Goal: Transaction & Acquisition: Obtain resource

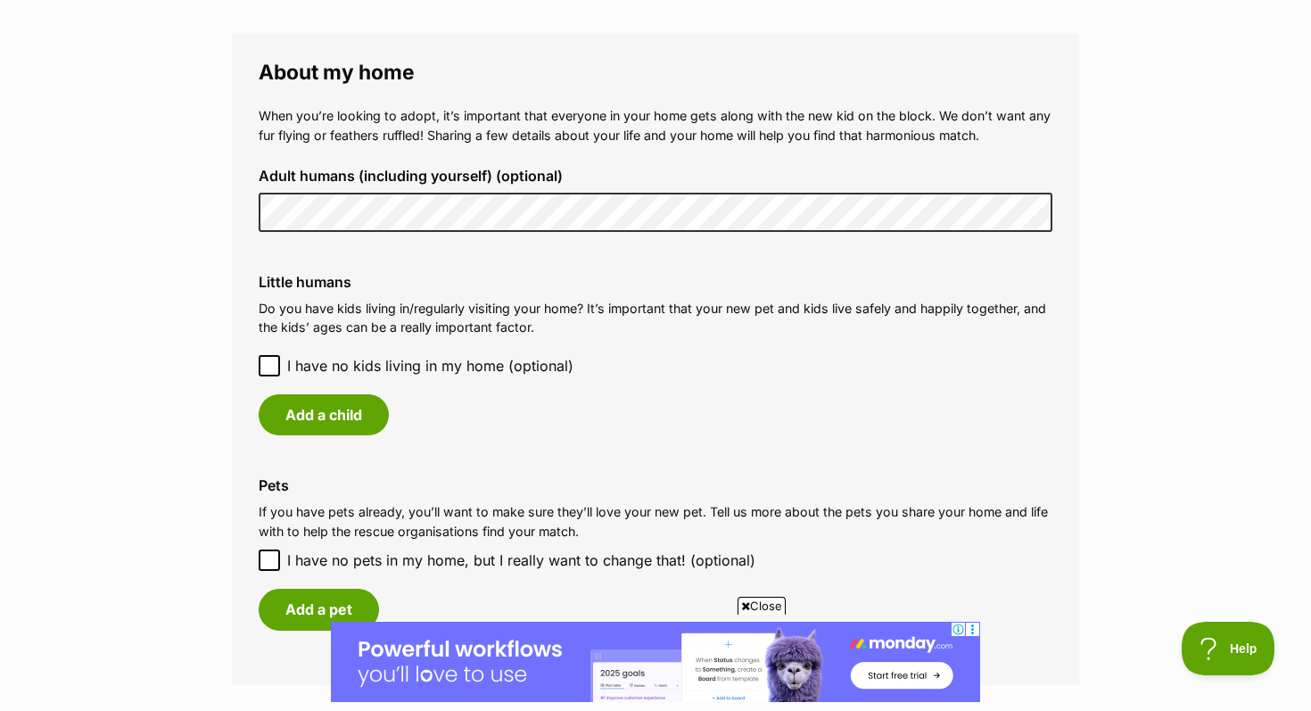
scroll to position [1310, 0]
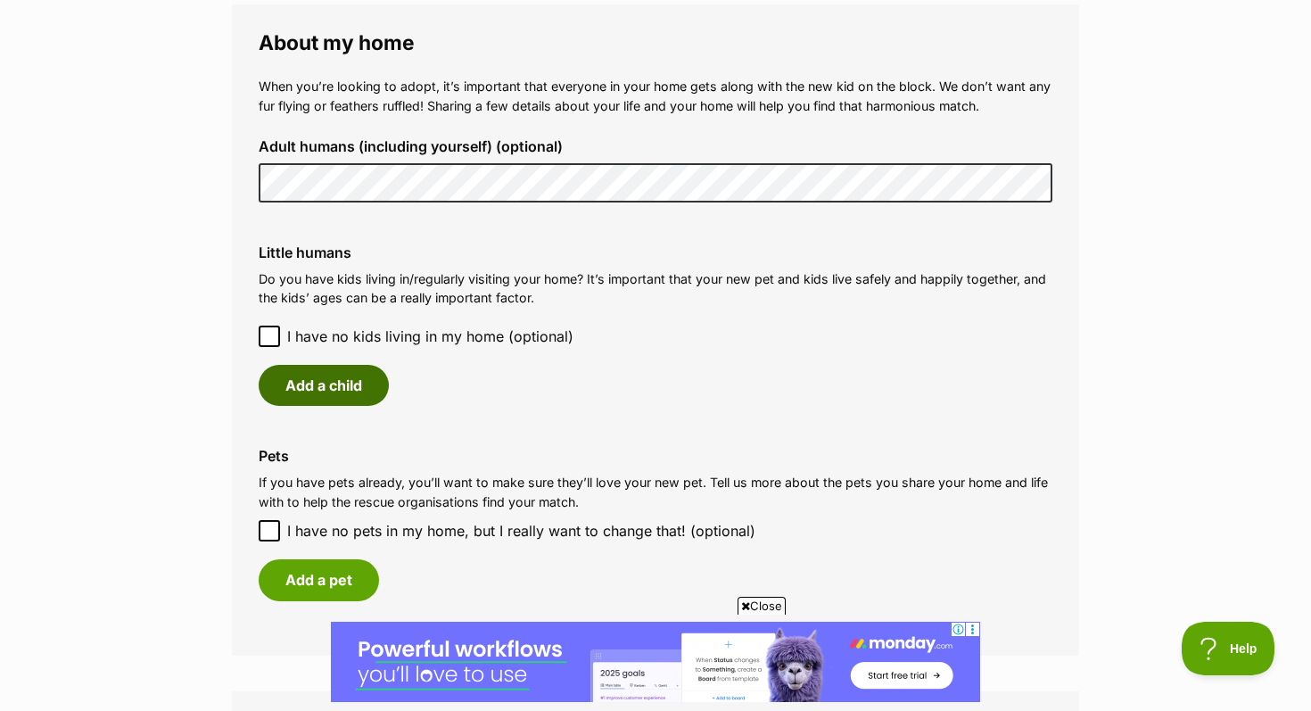
click at [342, 386] on button "Add a child" at bounding box center [324, 385] width 130 height 41
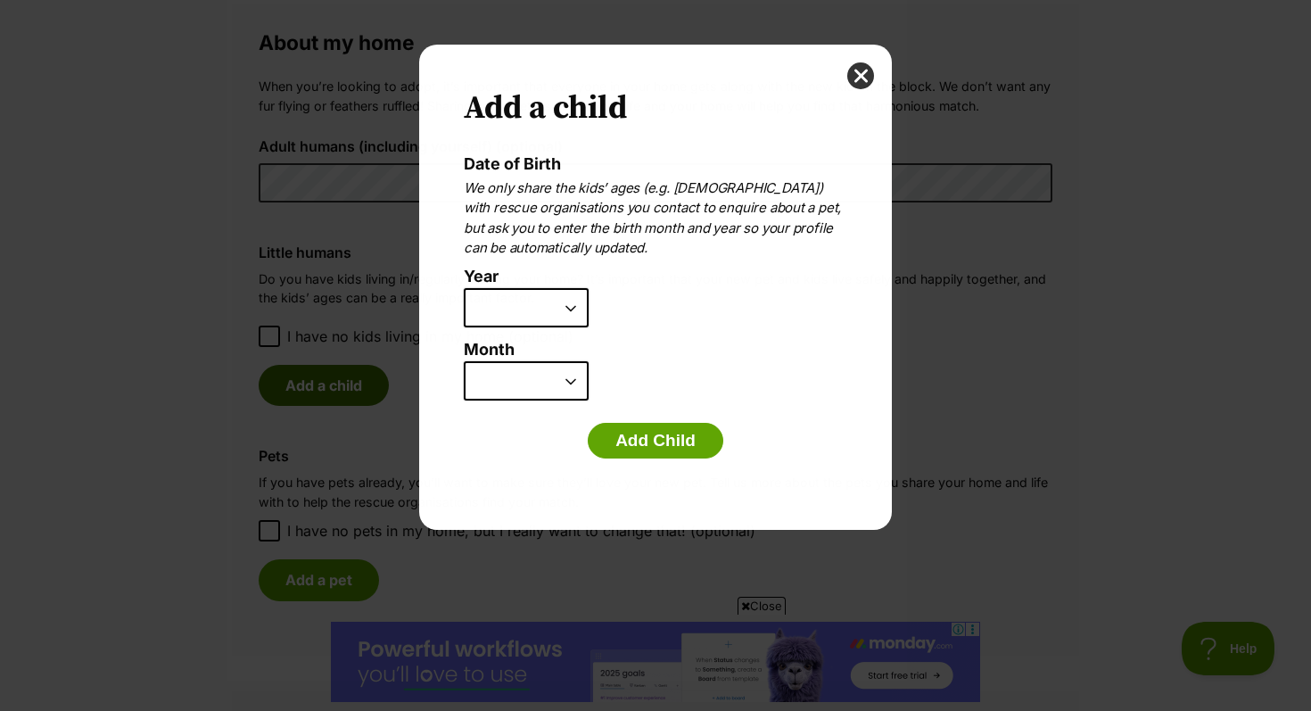
scroll to position [0, 0]
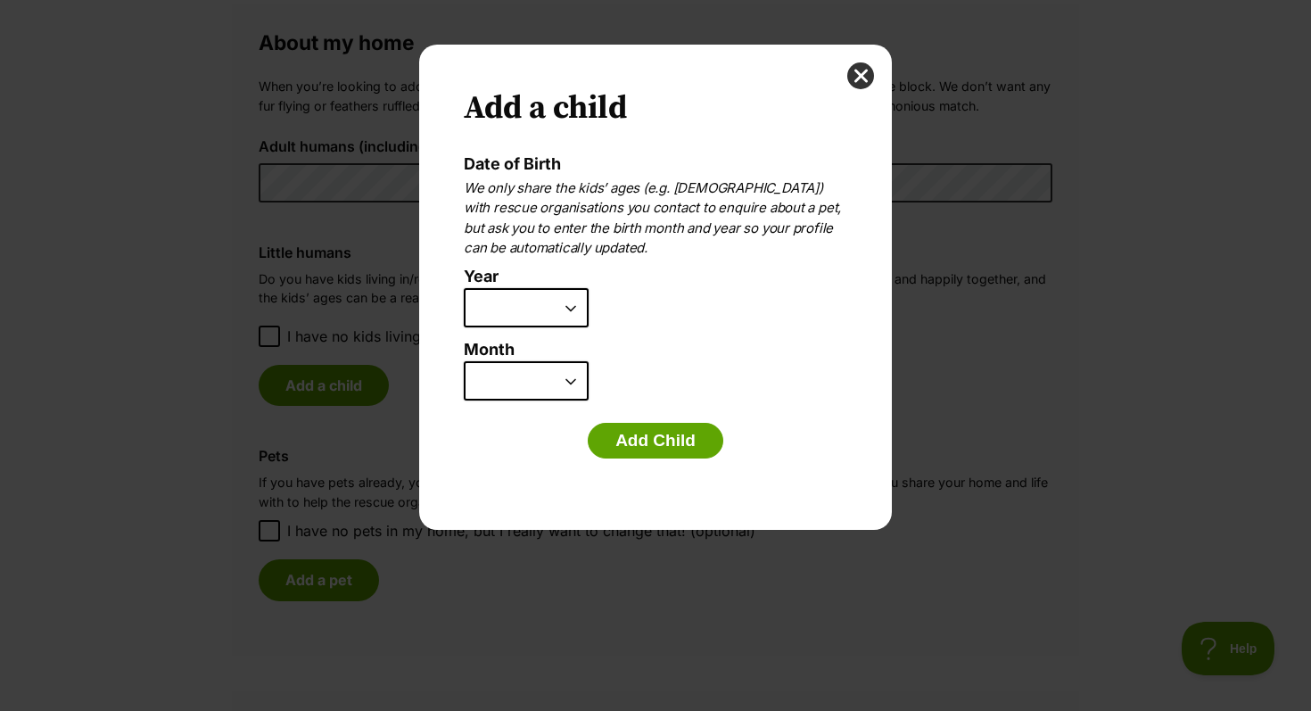
click at [555, 318] on select "2025 2024 2023 2022 2021 2020 2019 2018 2017 2016 2015 2014 2013 2012 2011 2010…" at bounding box center [526, 307] width 125 height 39
select select "2009"
click at [464, 288] on select "2025 2024 2023 2022 2021 2020 2019 2018 2017 2016 2015 2014 2013 2012 2011 2010…" at bounding box center [526, 307] width 125 height 39
click at [549, 395] on select "January February March April May June July August September October November De…" at bounding box center [526, 380] width 125 height 39
select select "11"
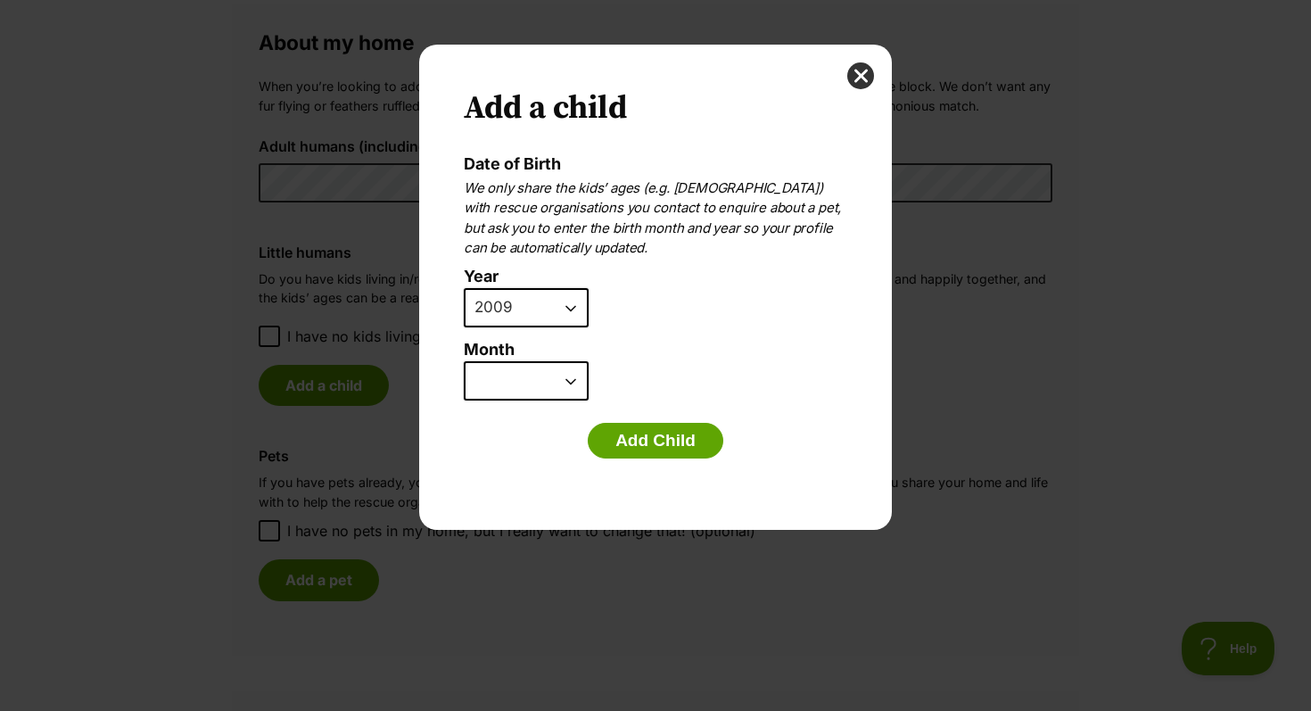
click at [464, 361] on select "January February March April May June July August September October November De…" at bounding box center [526, 380] width 125 height 39
click at [646, 445] on button "Add Child" at bounding box center [656, 441] width 136 height 36
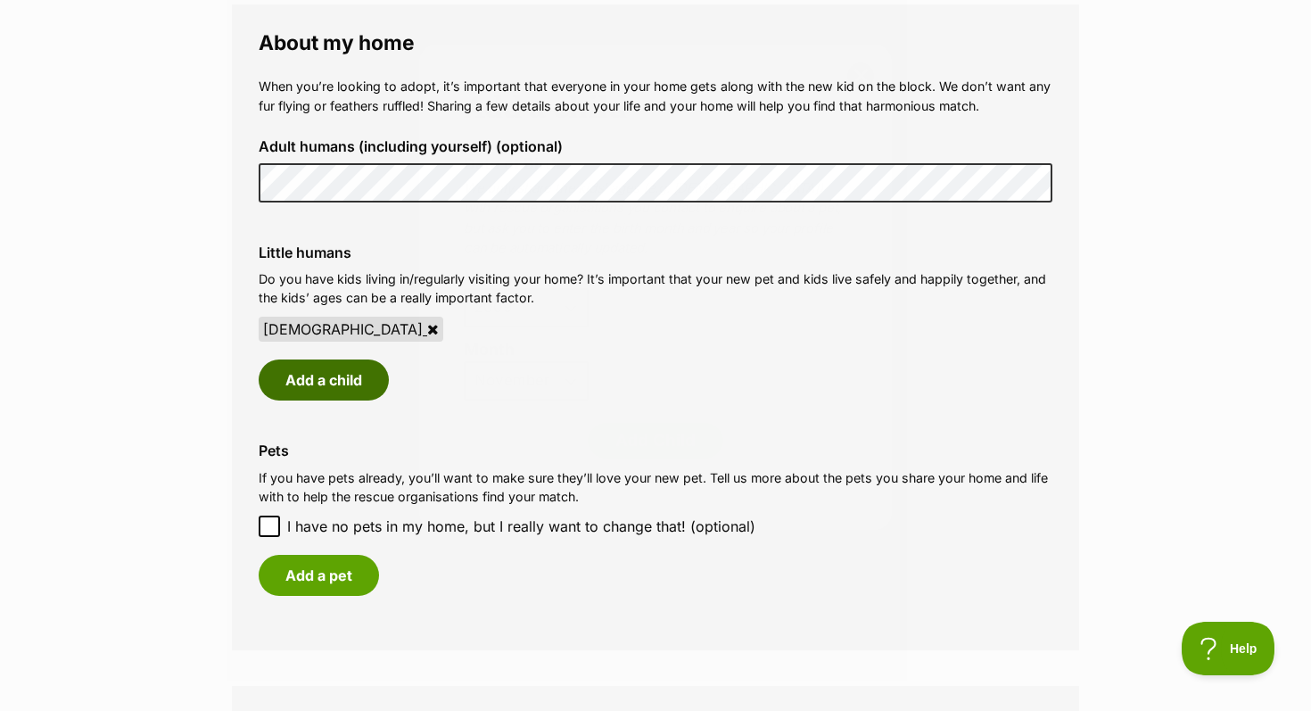
scroll to position [1310, 0]
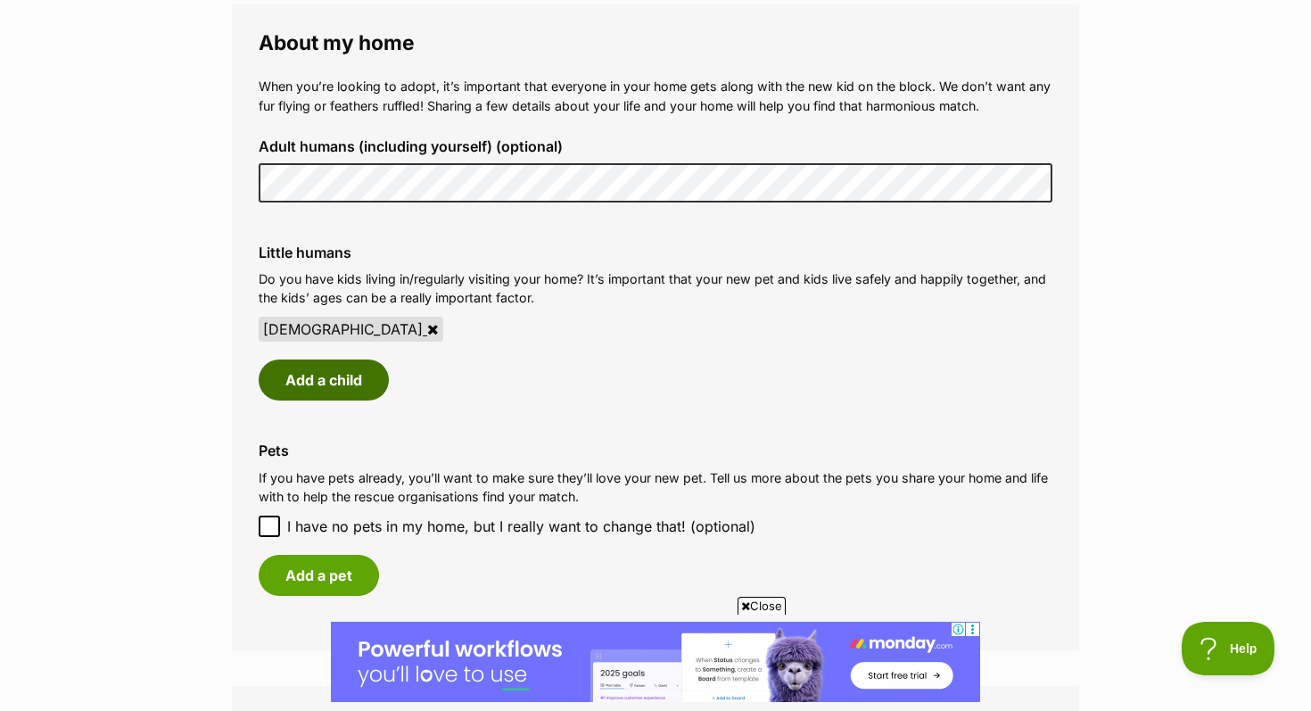
click at [348, 384] on button "Add a child" at bounding box center [324, 379] width 130 height 41
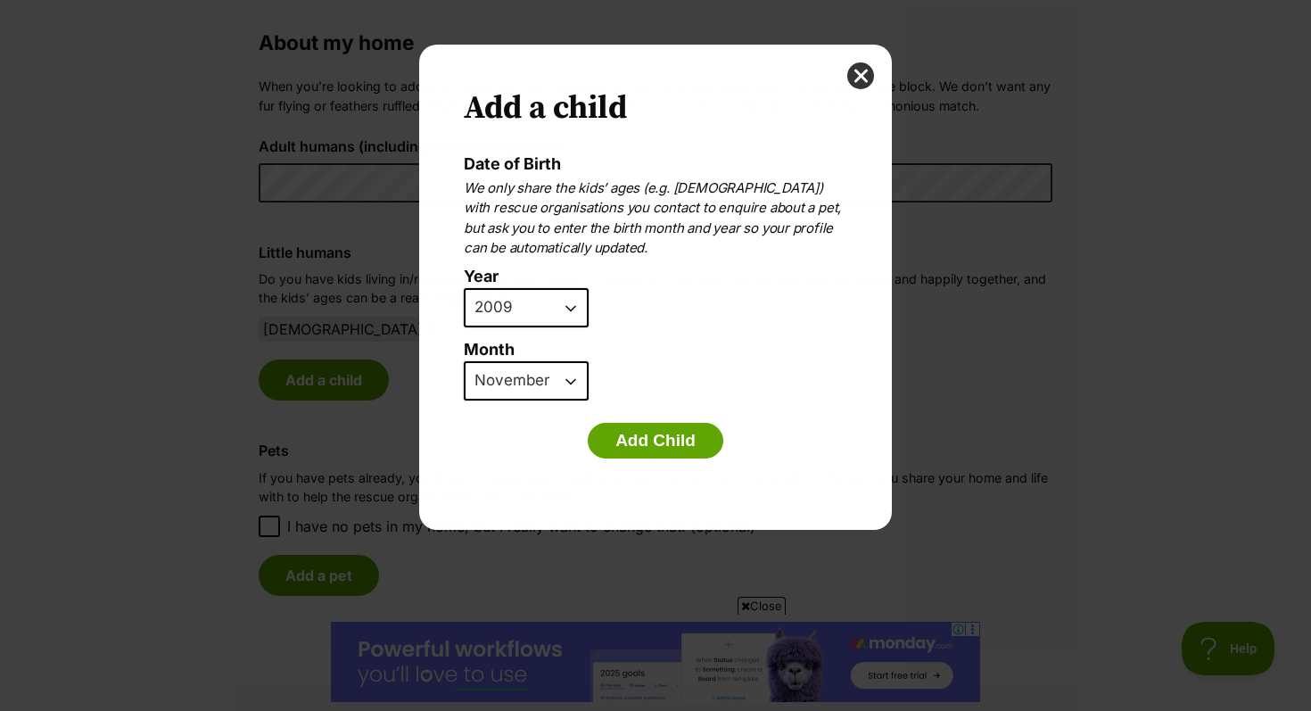
scroll to position [0, 0]
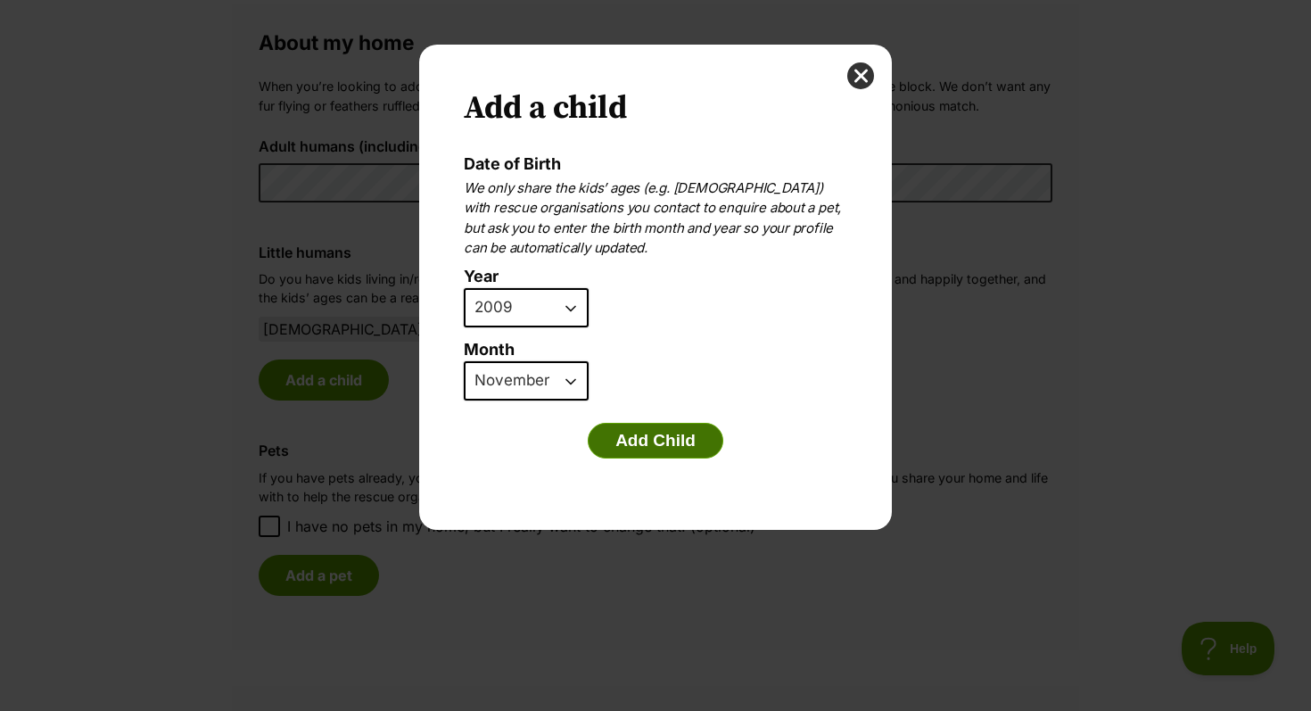
click at [642, 434] on button "Add Child" at bounding box center [656, 441] width 136 height 36
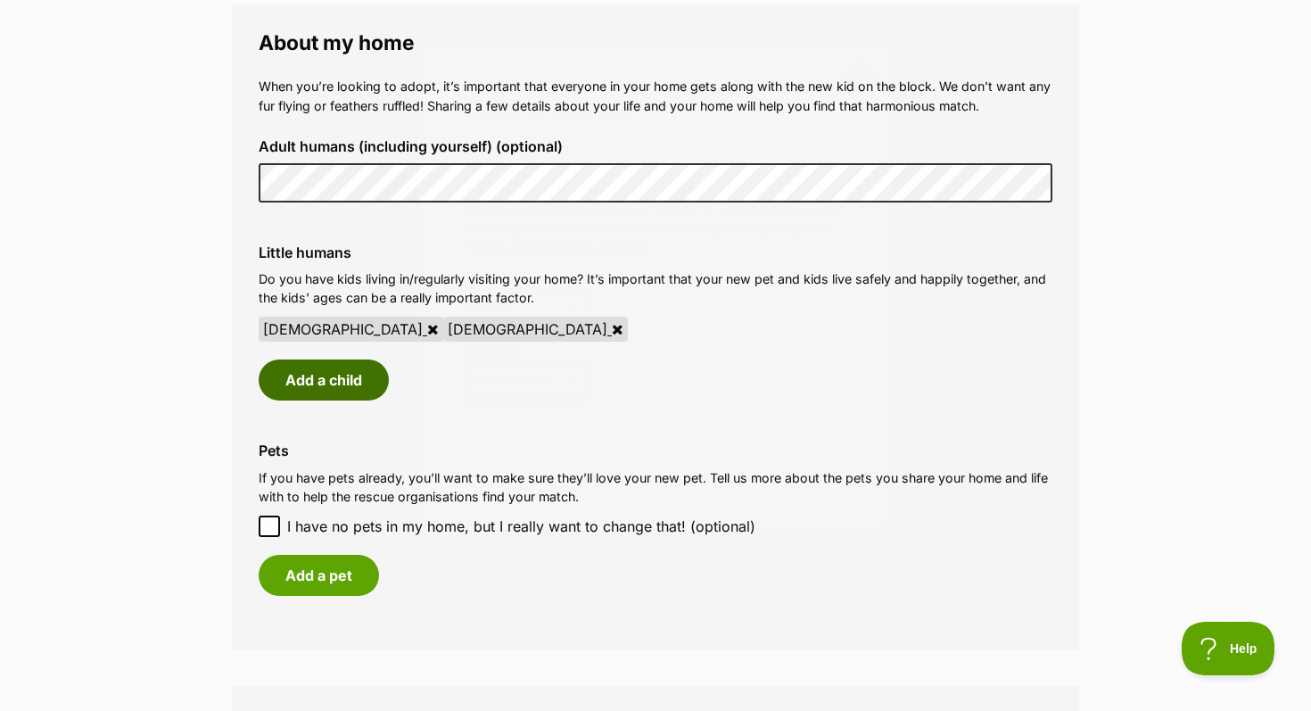
scroll to position [1310, 0]
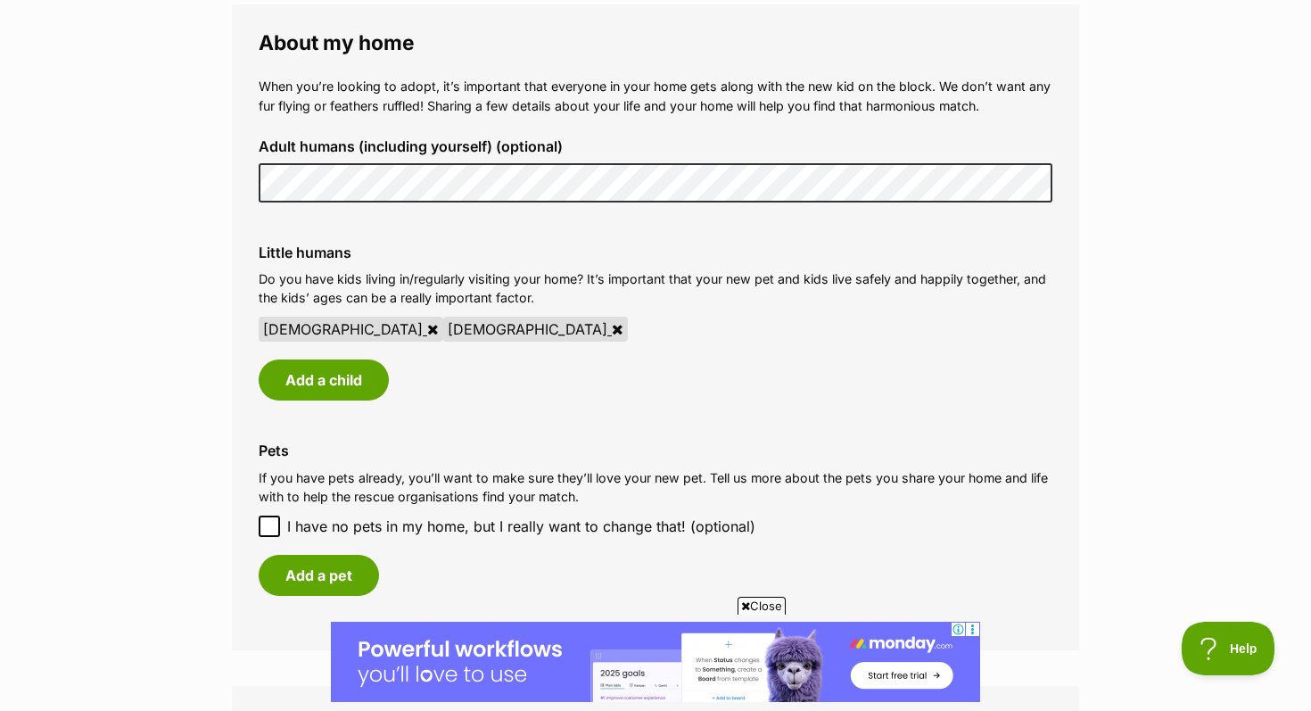
click at [612, 331] on icon at bounding box center [618, 329] width 12 height 14
click at [427, 327] on icon at bounding box center [433, 329] width 12 height 14
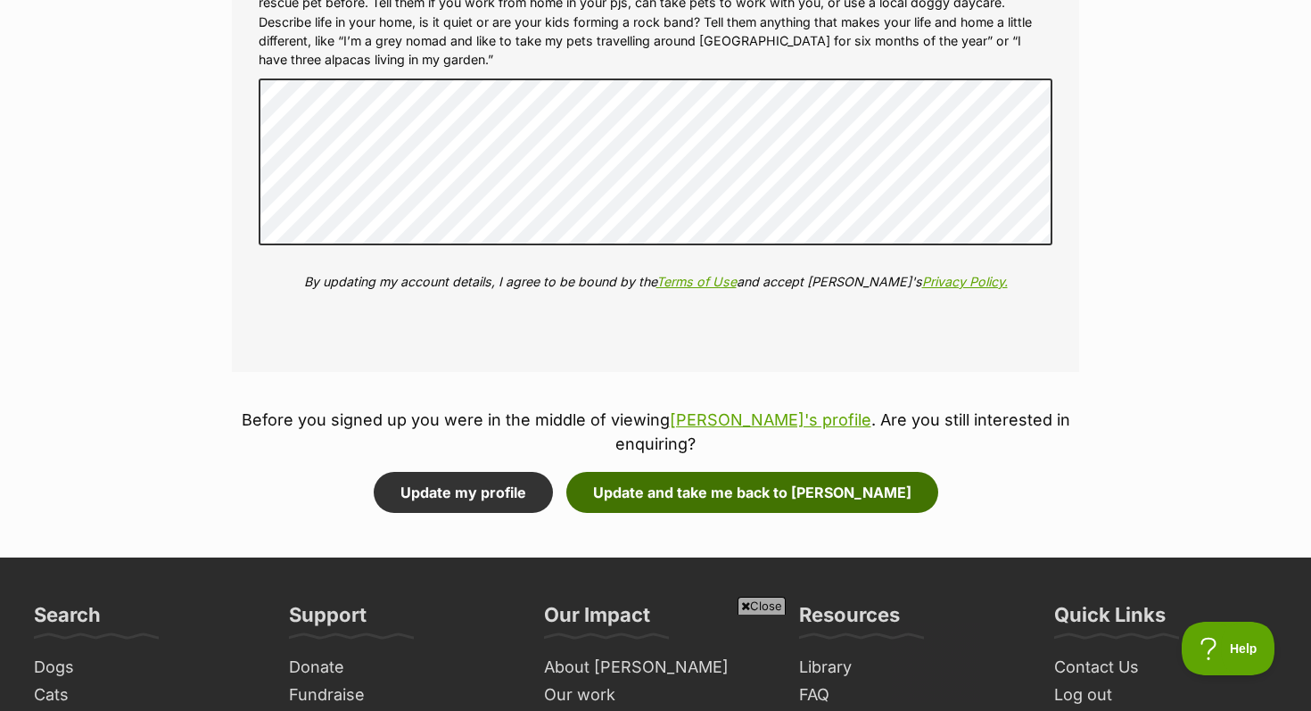
scroll to position [0, 0]
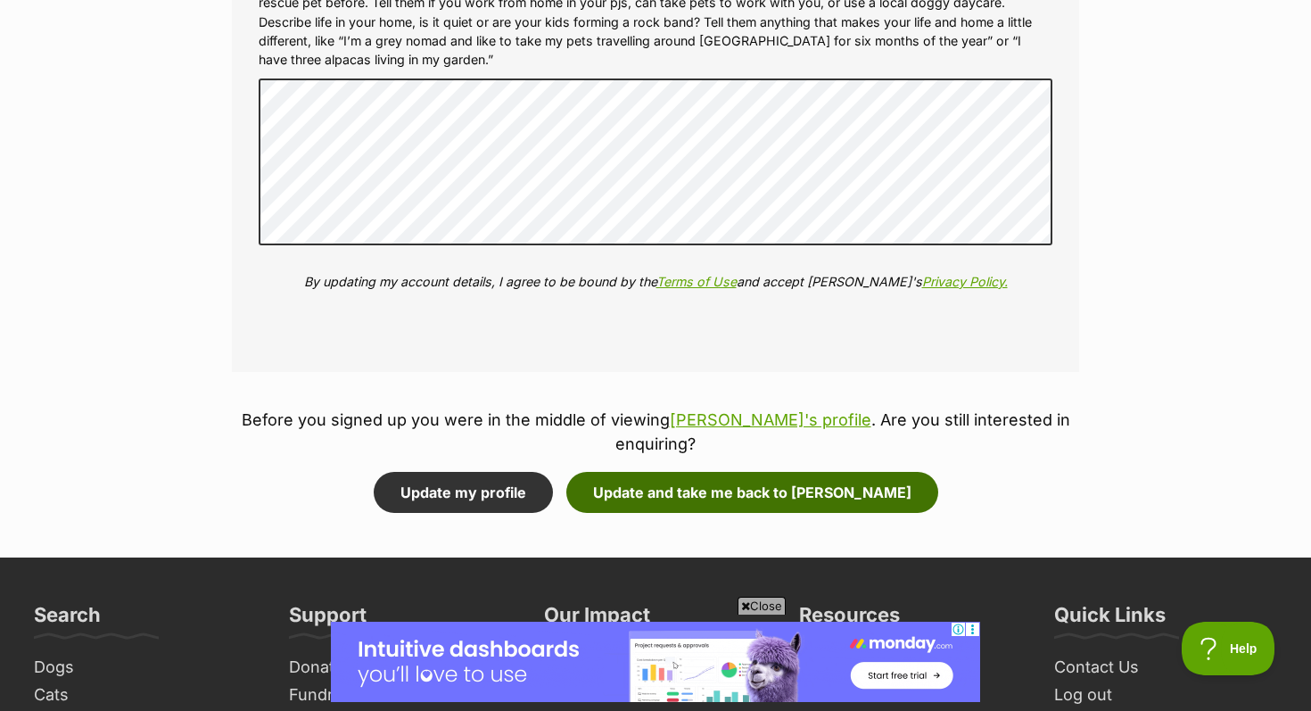
click at [731, 472] on button "Update and take me back to Odie" at bounding box center [752, 492] width 372 height 41
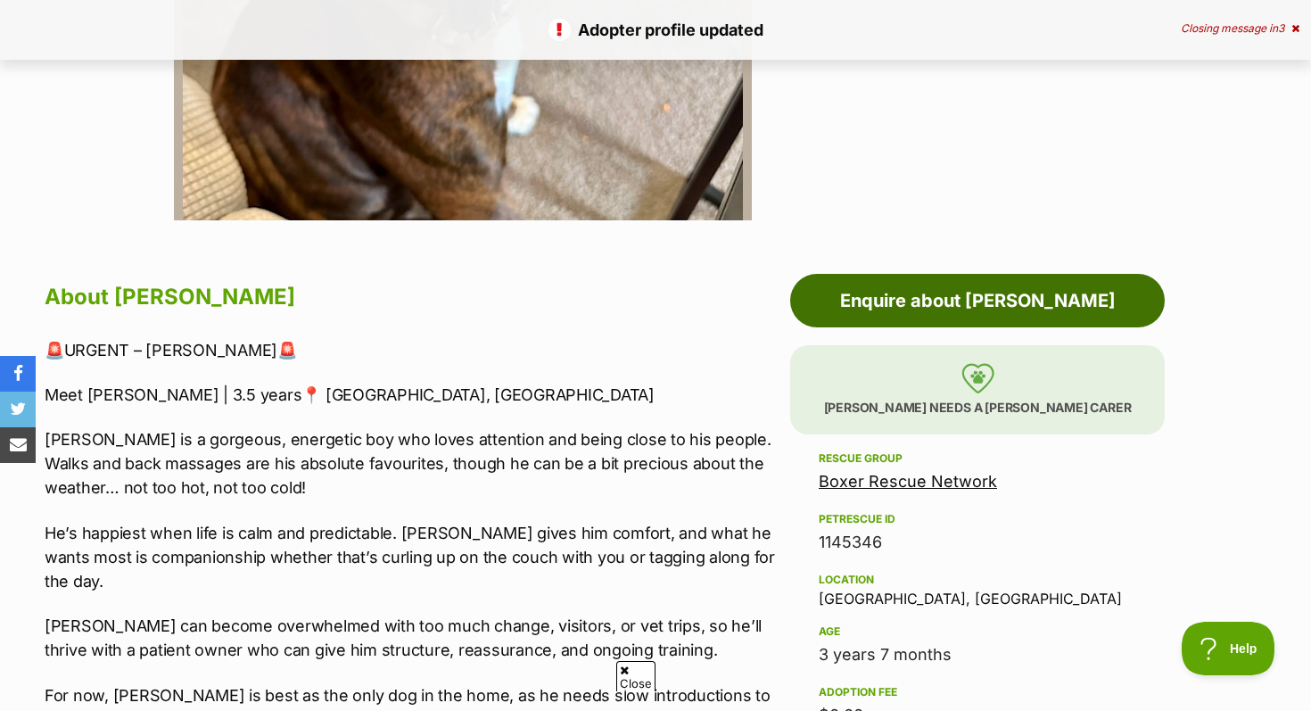
click at [891, 299] on link "Enquire about Odie" at bounding box center [977, 301] width 375 height 54
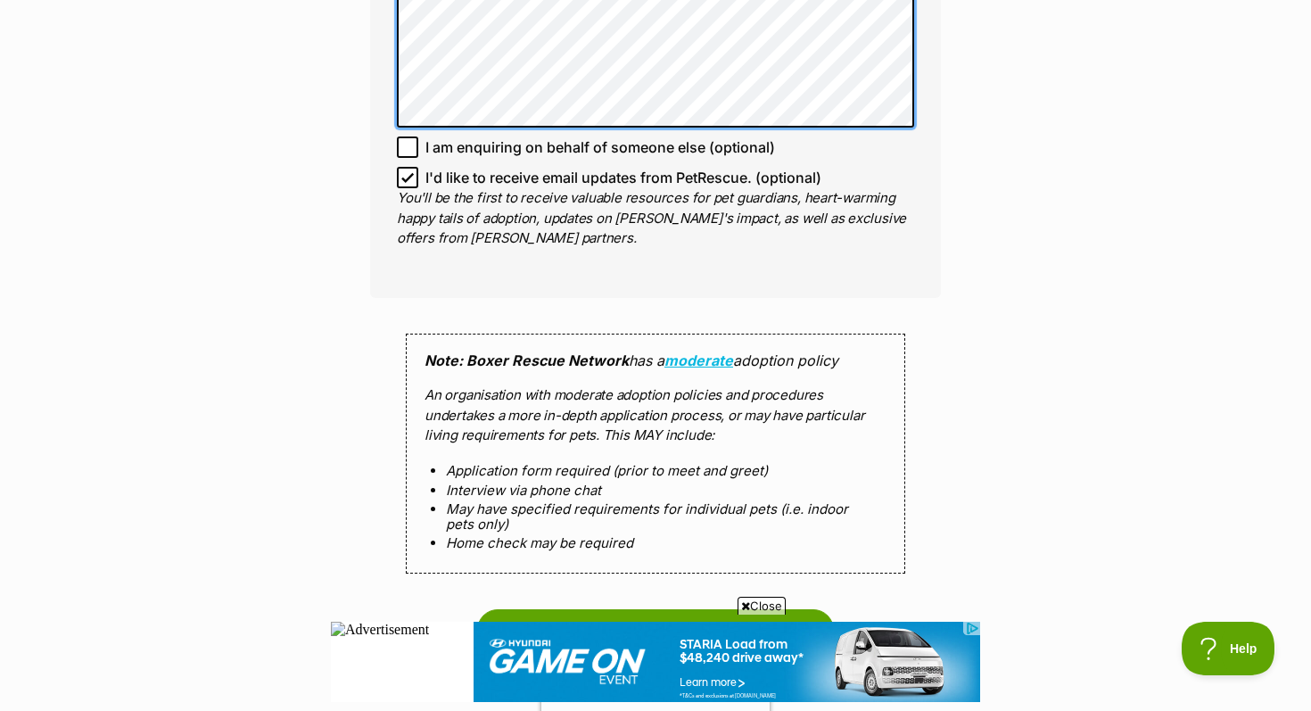
scroll to position [1476, 0]
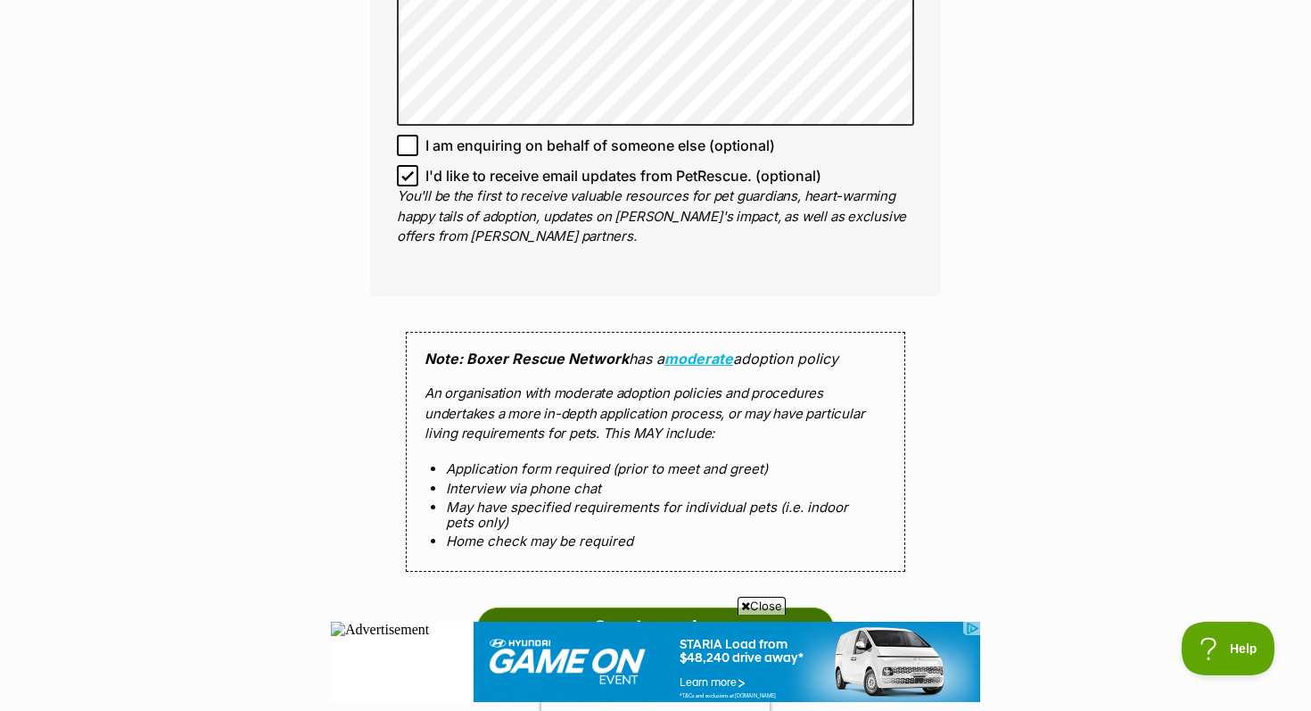
click at [640, 607] on input "Send enquiry" at bounding box center [655, 627] width 357 height 41
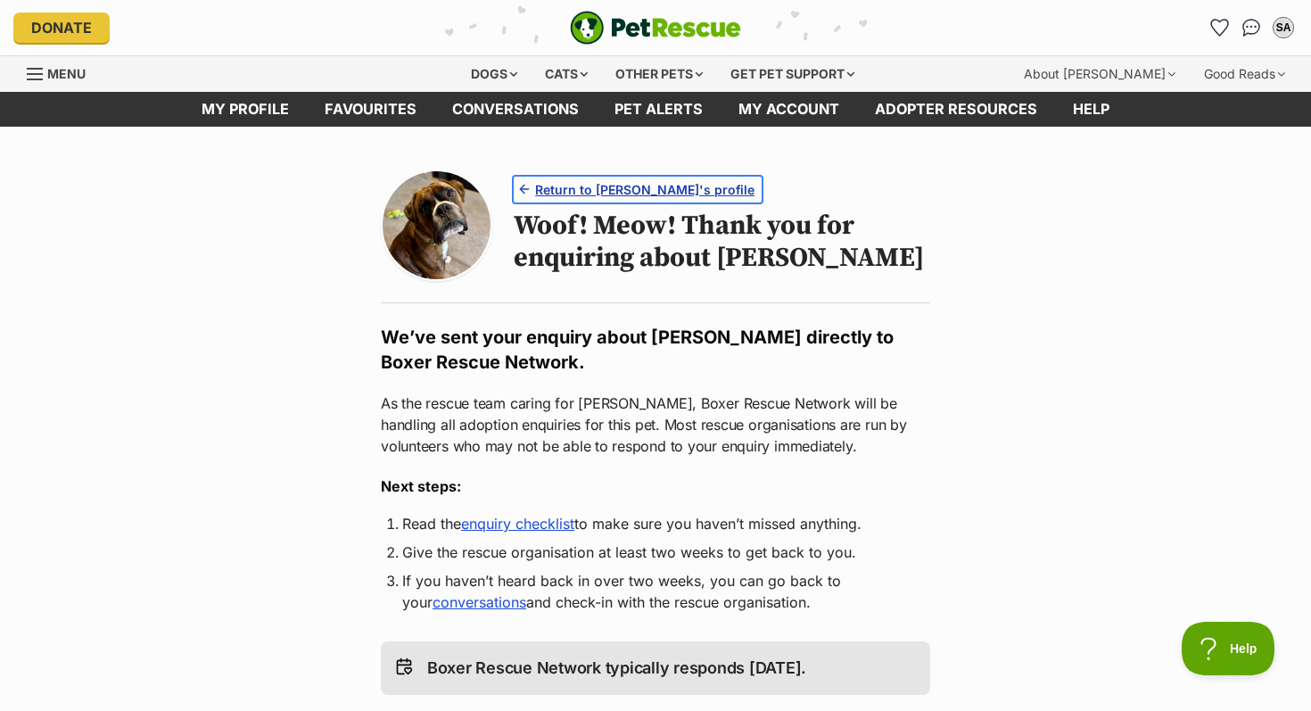
click at [630, 189] on span "Return to Odie's profile" at bounding box center [644, 189] width 219 height 19
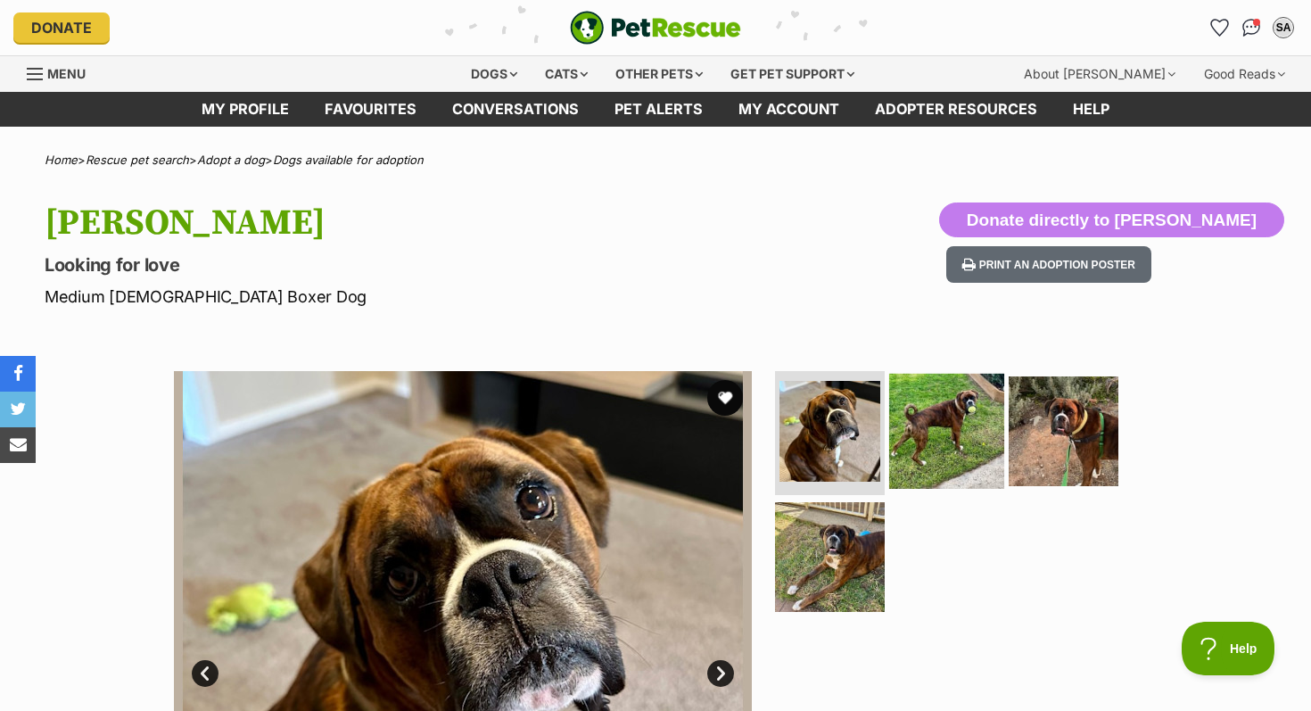
click at [980, 428] on img at bounding box center [946, 430] width 115 height 115
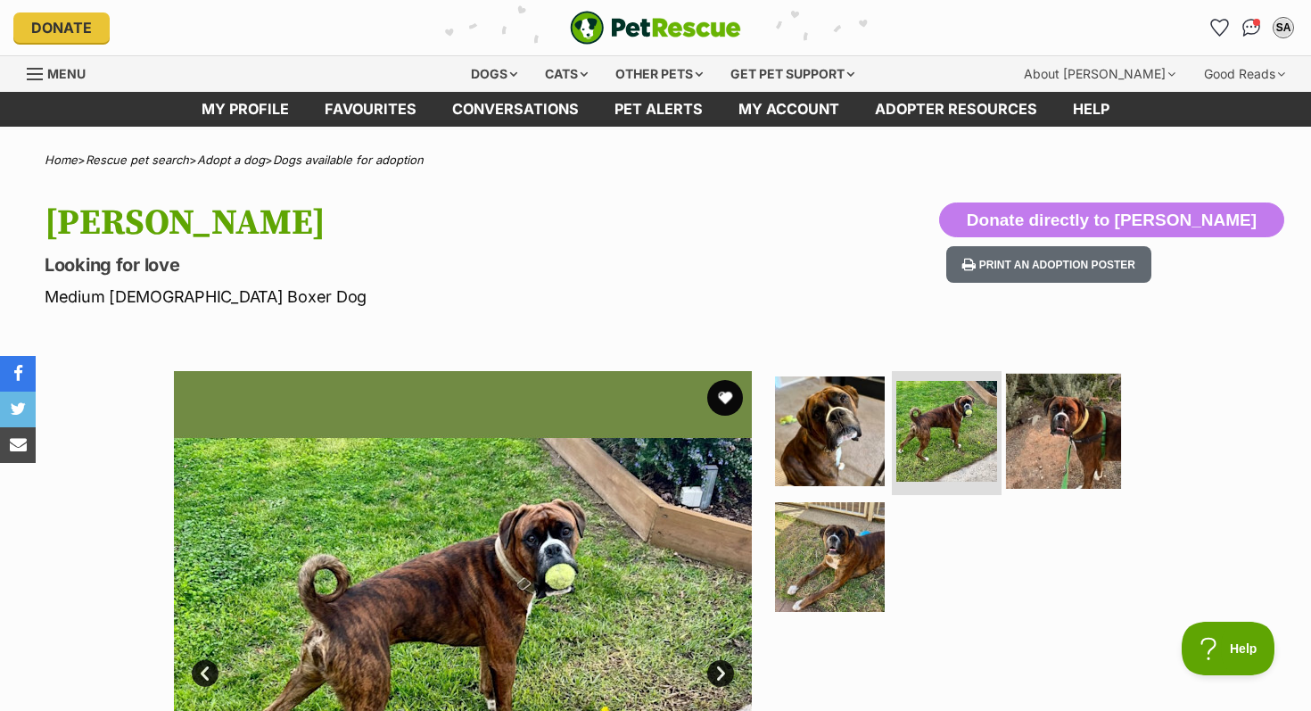
click at [1019, 445] on img at bounding box center [1063, 430] width 115 height 115
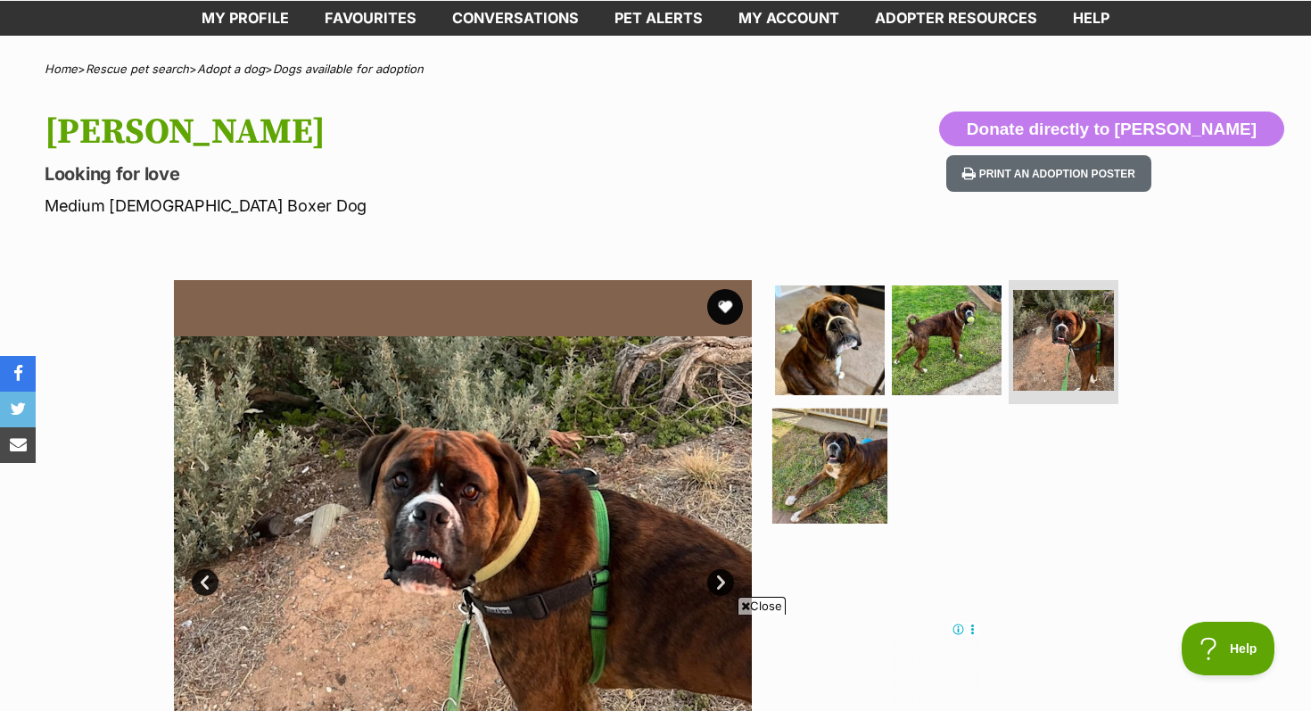
scroll to position [93, 0]
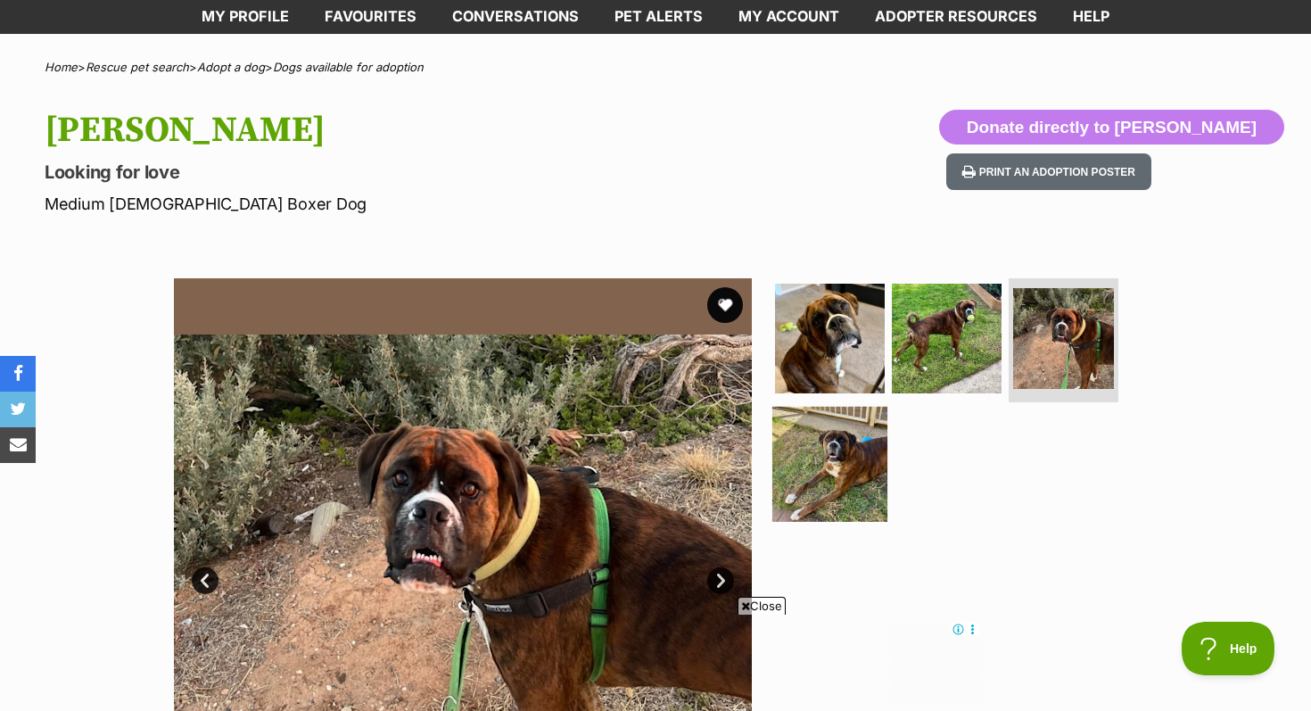
click at [830, 444] on img at bounding box center [829, 464] width 115 height 115
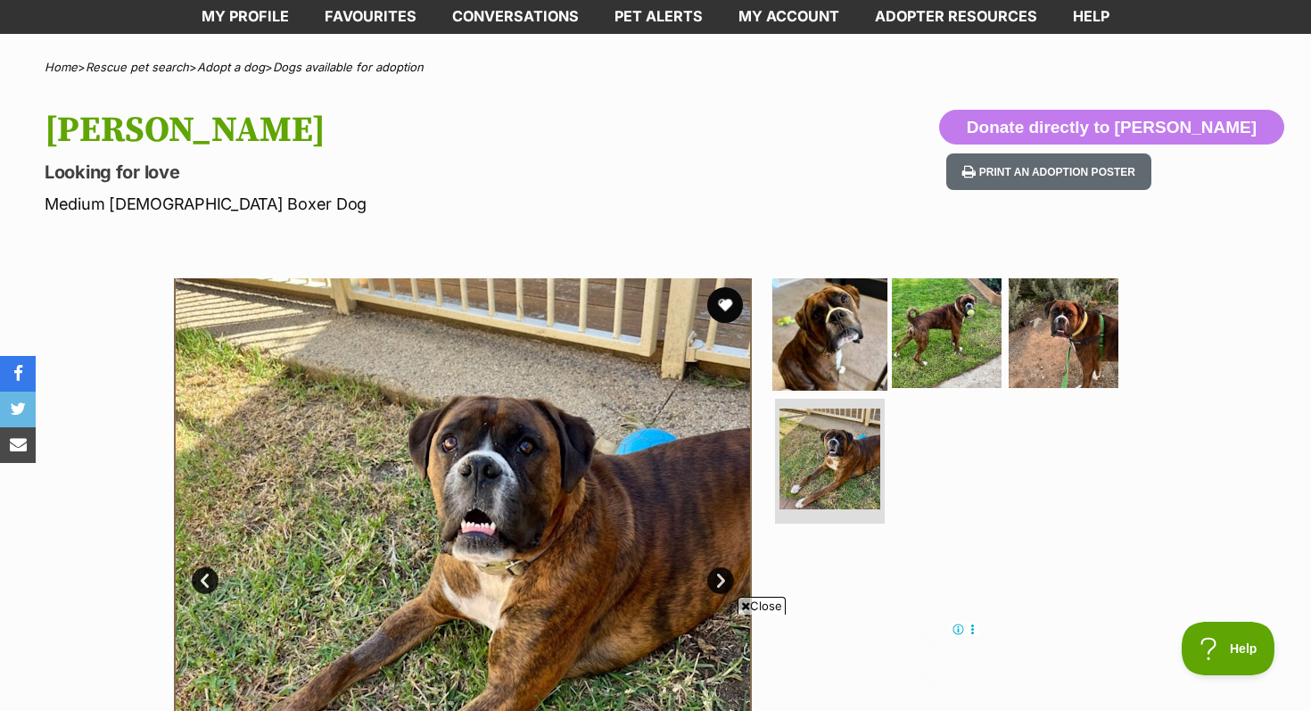
click at [841, 331] on img at bounding box center [829, 332] width 115 height 115
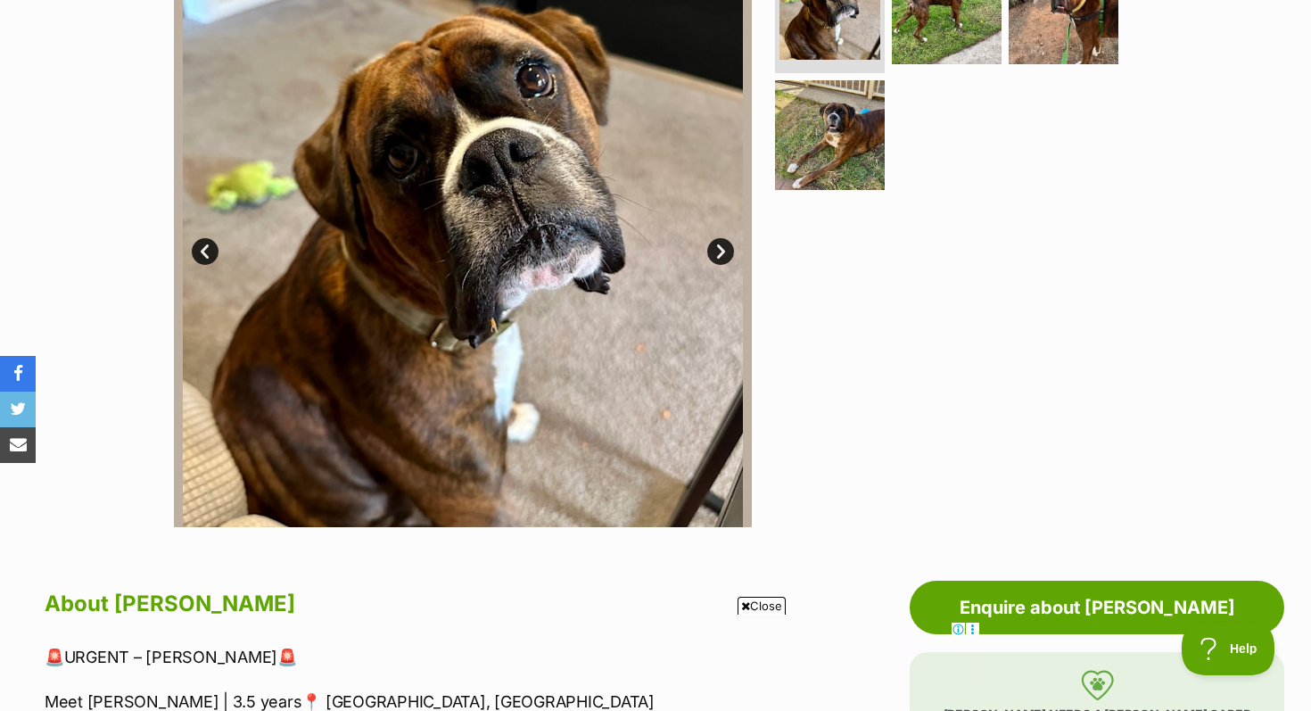
scroll to position [425, 0]
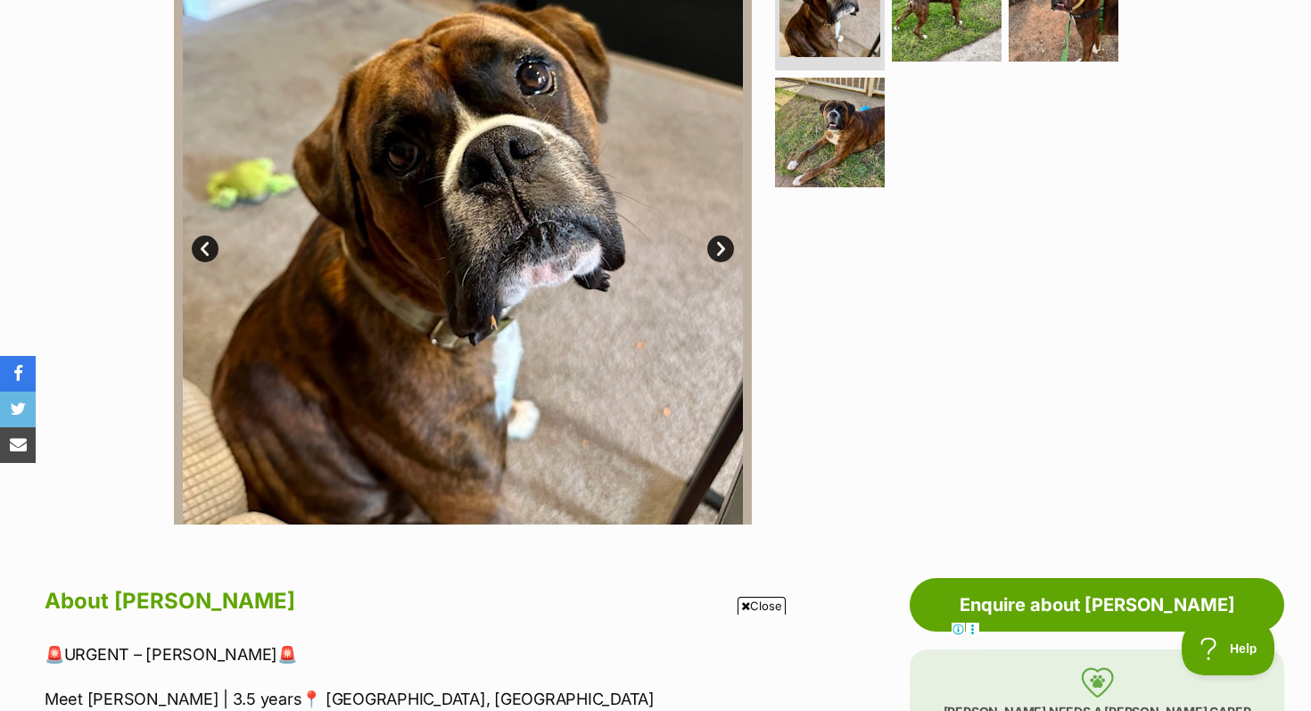
click at [711, 249] on link "Next" at bounding box center [720, 248] width 27 height 27
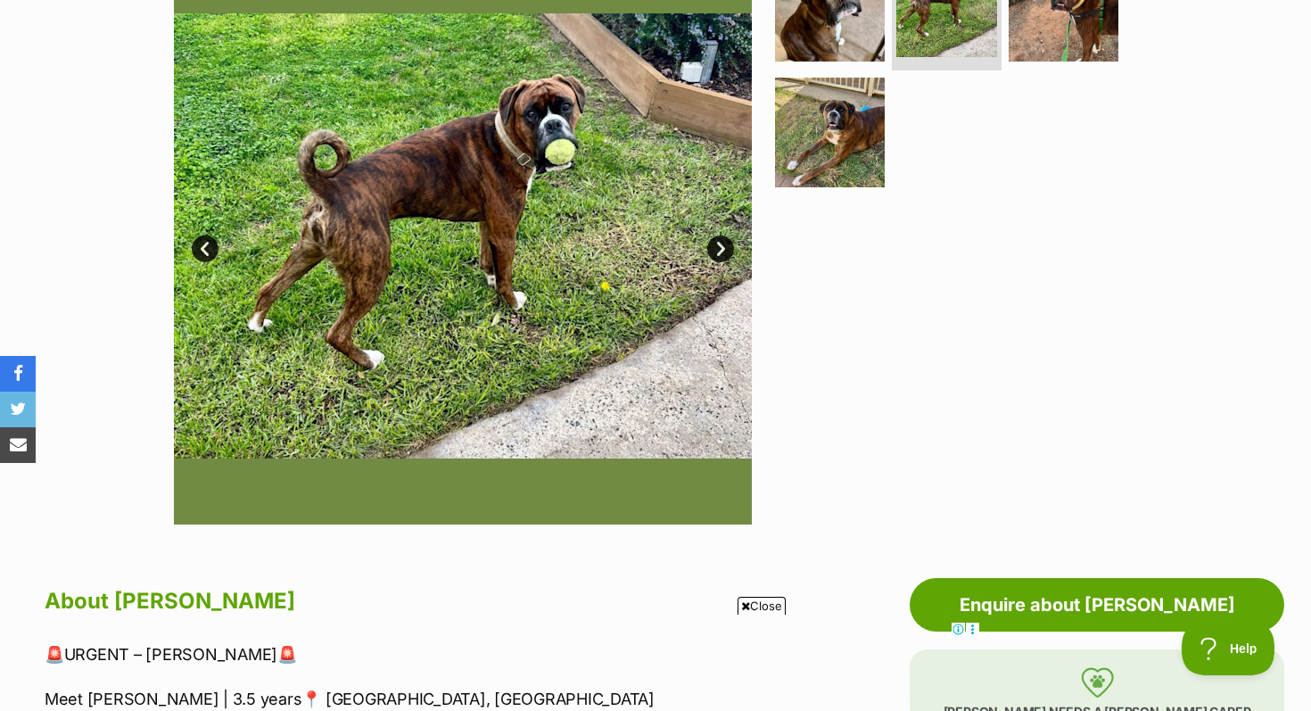
scroll to position [0, 0]
click at [718, 250] on link "Next" at bounding box center [720, 248] width 27 height 27
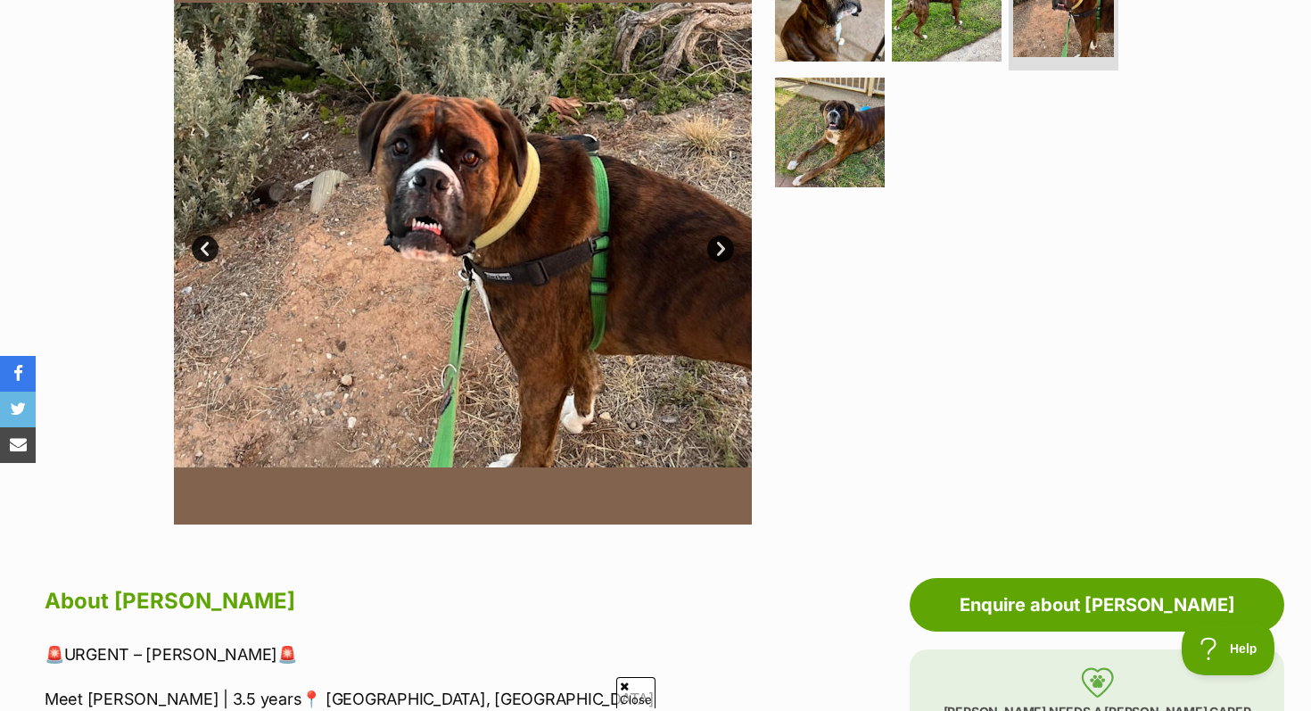
click at [718, 250] on link "Next" at bounding box center [720, 248] width 27 height 27
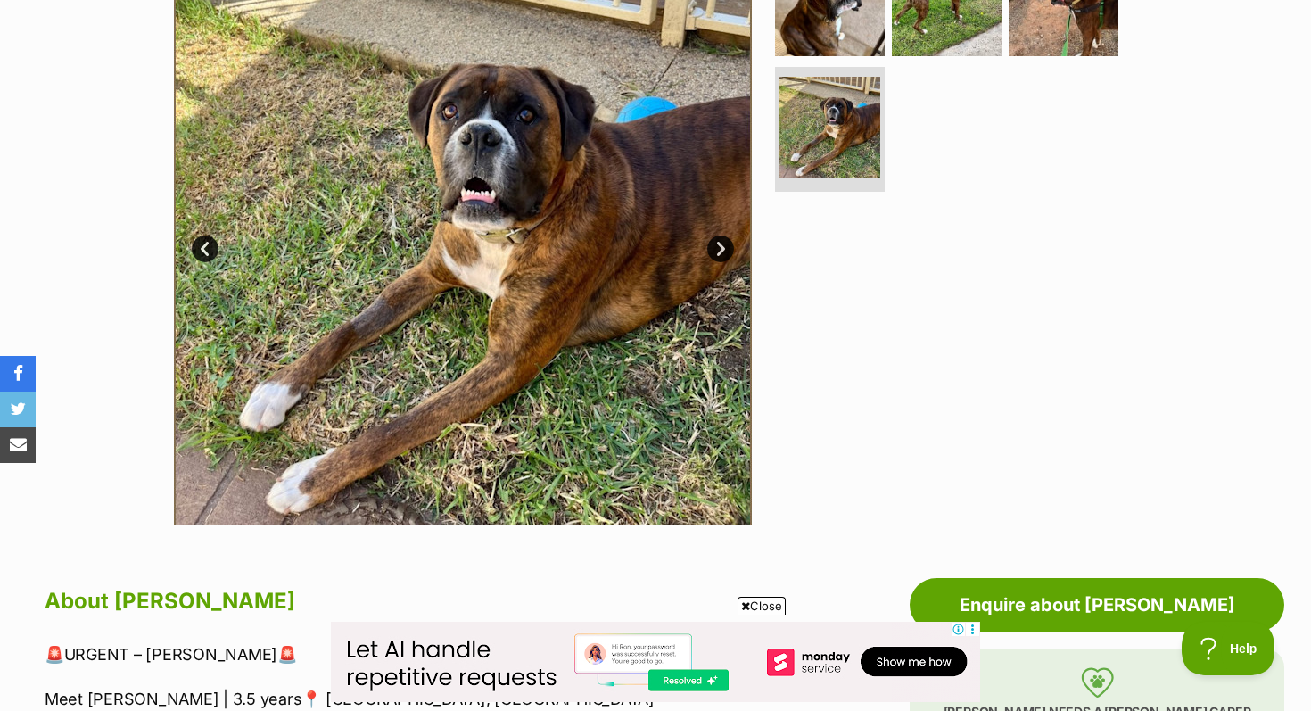
click at [722, 251] on link "Next" at bounding box center [720, 248] width 27 height 27
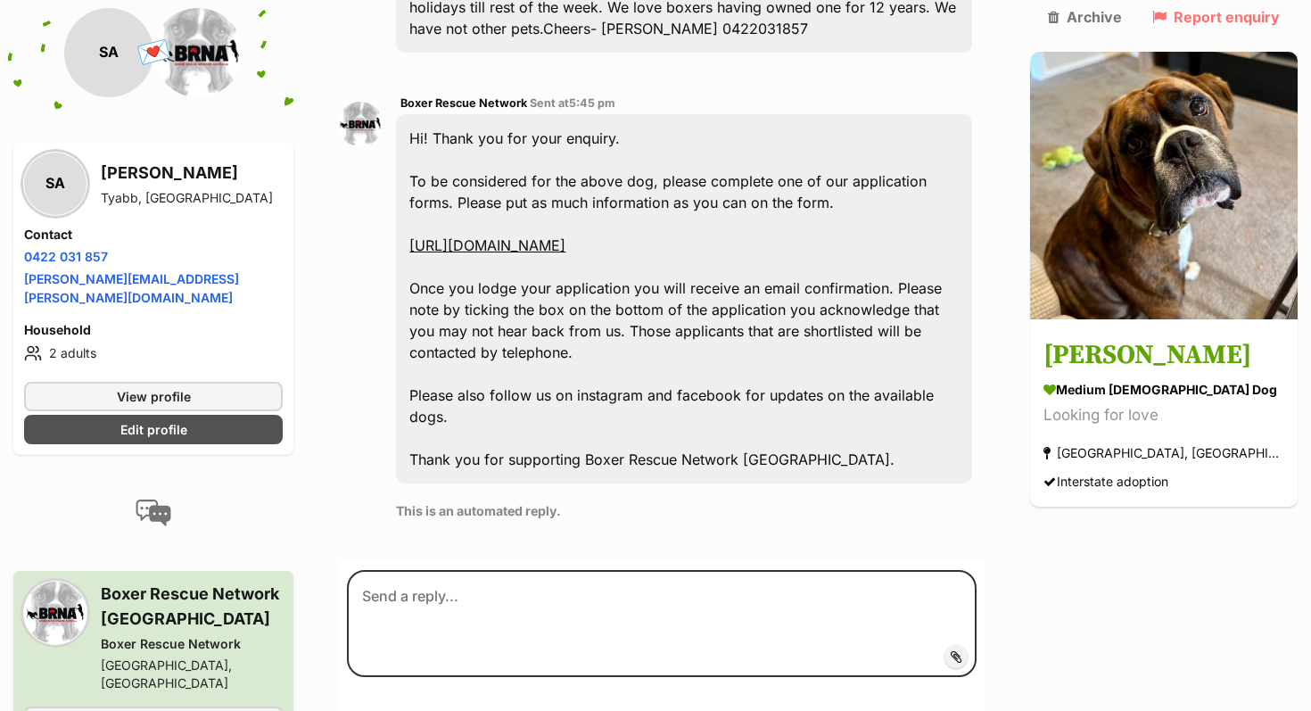
scroll to position [663, 0]
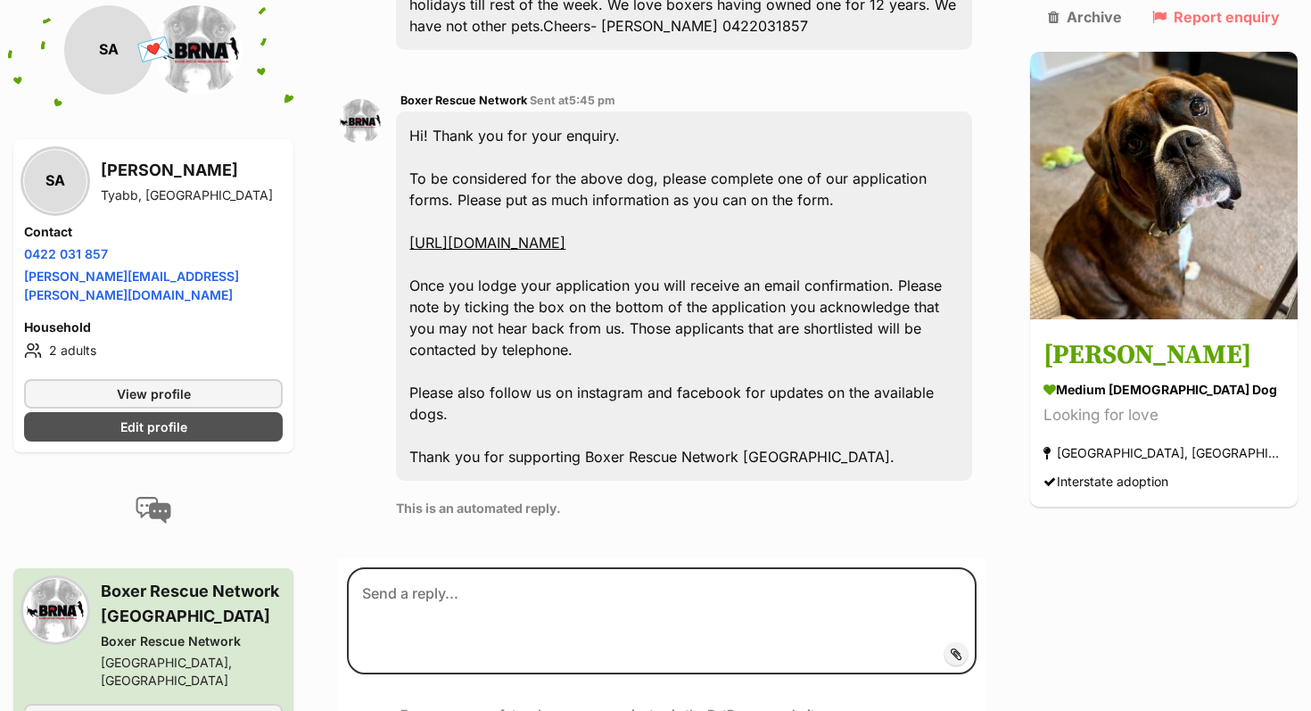
click at [566, 234] on link "[URL][DOMAIN_NAME]" at bounding box center [487, 243] width 156 height 18
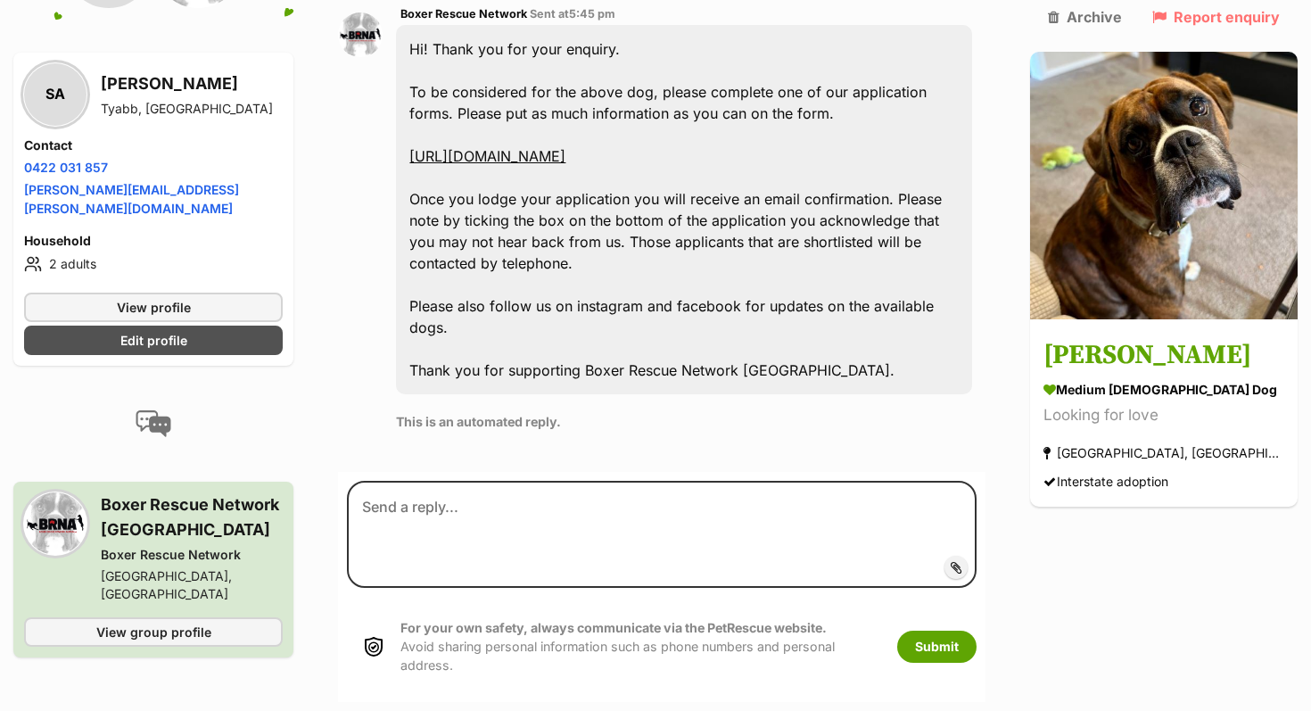
scroll to position [751, 0]
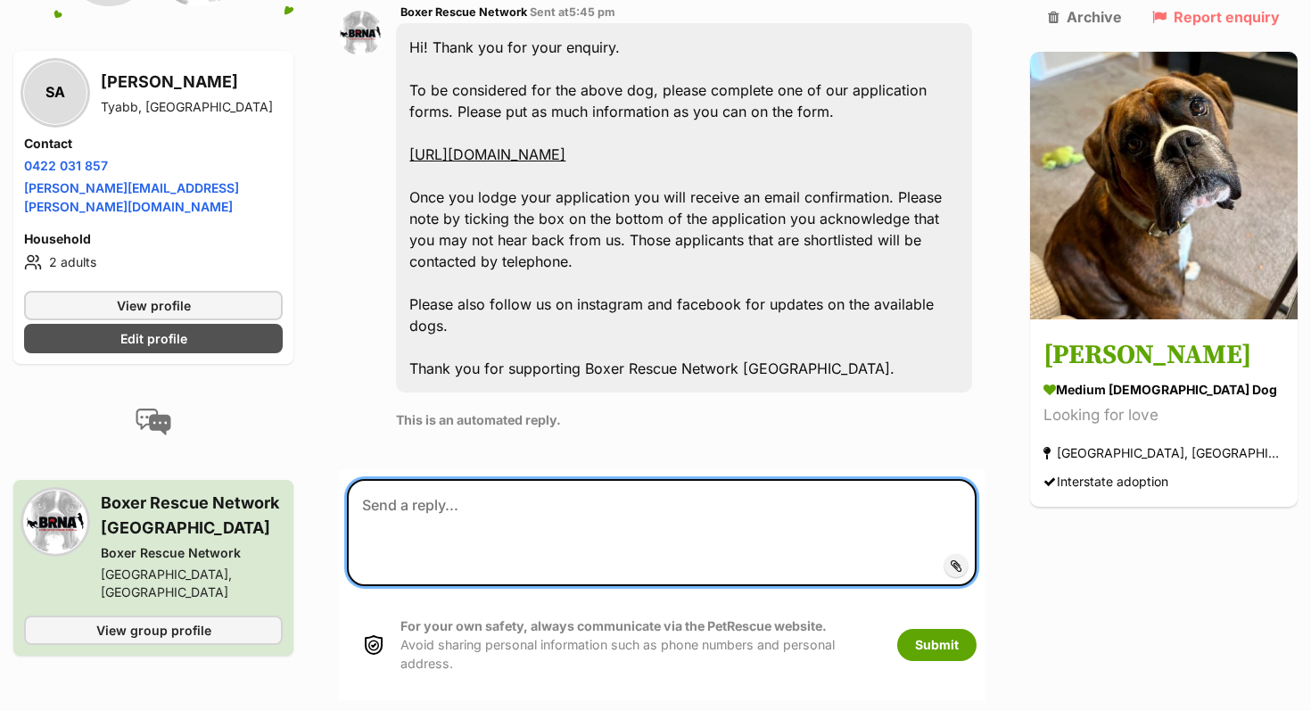
click at [591, 479] on textarea at bounding box center [662, 532] width 630 height 107
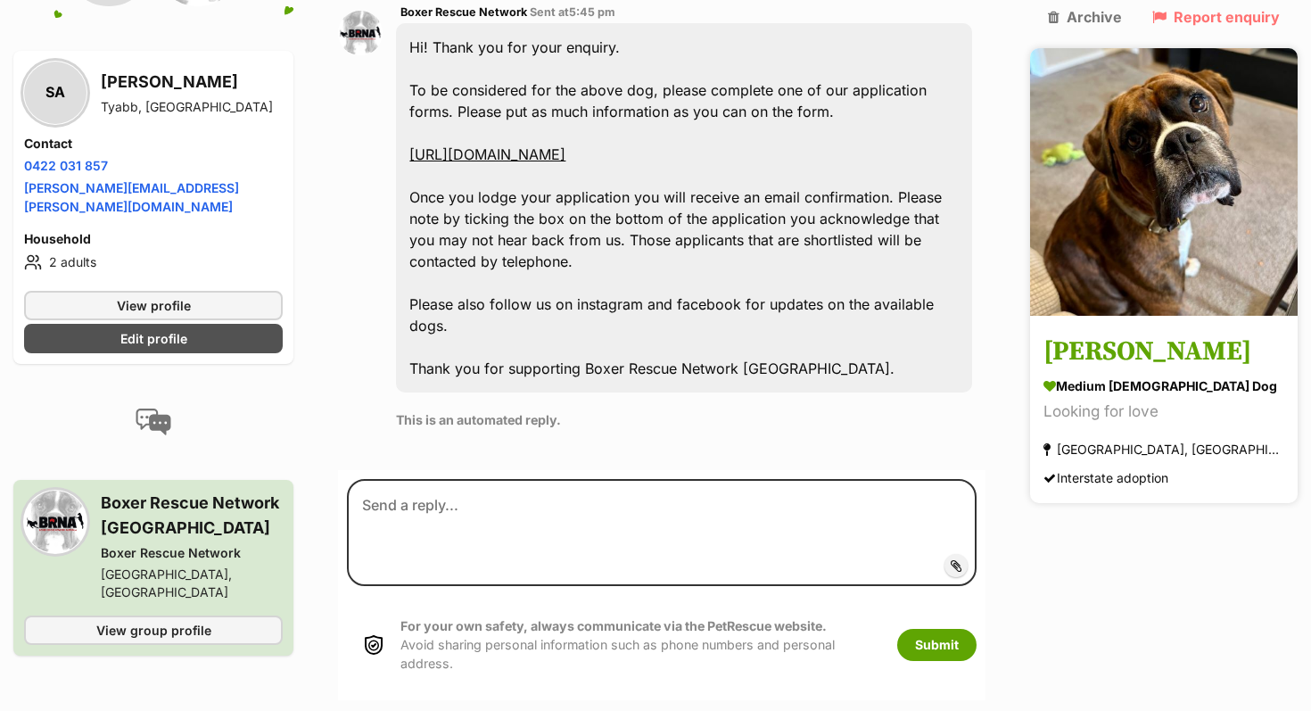
click at [1226, 163] on img at bounding box center [1164, 182] width 268 height 268
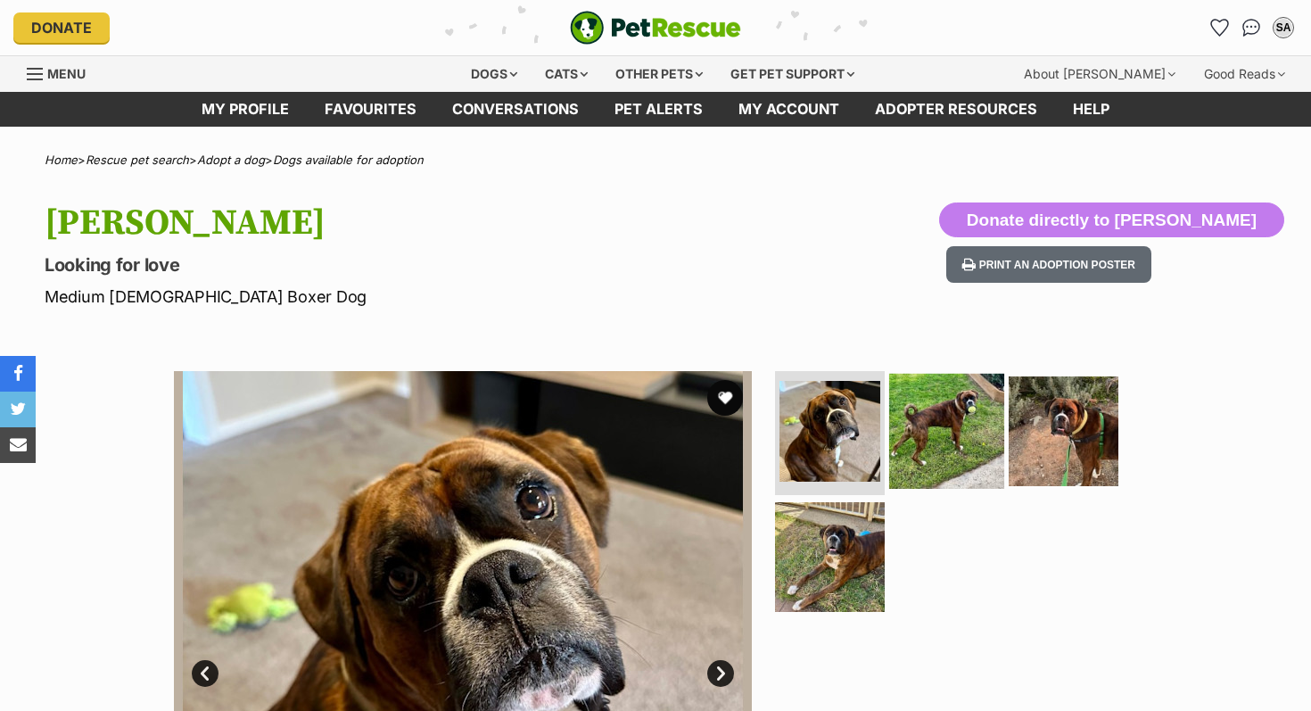
click at [937, 434] on img at bounding box center [946, 430] width 115 height 115
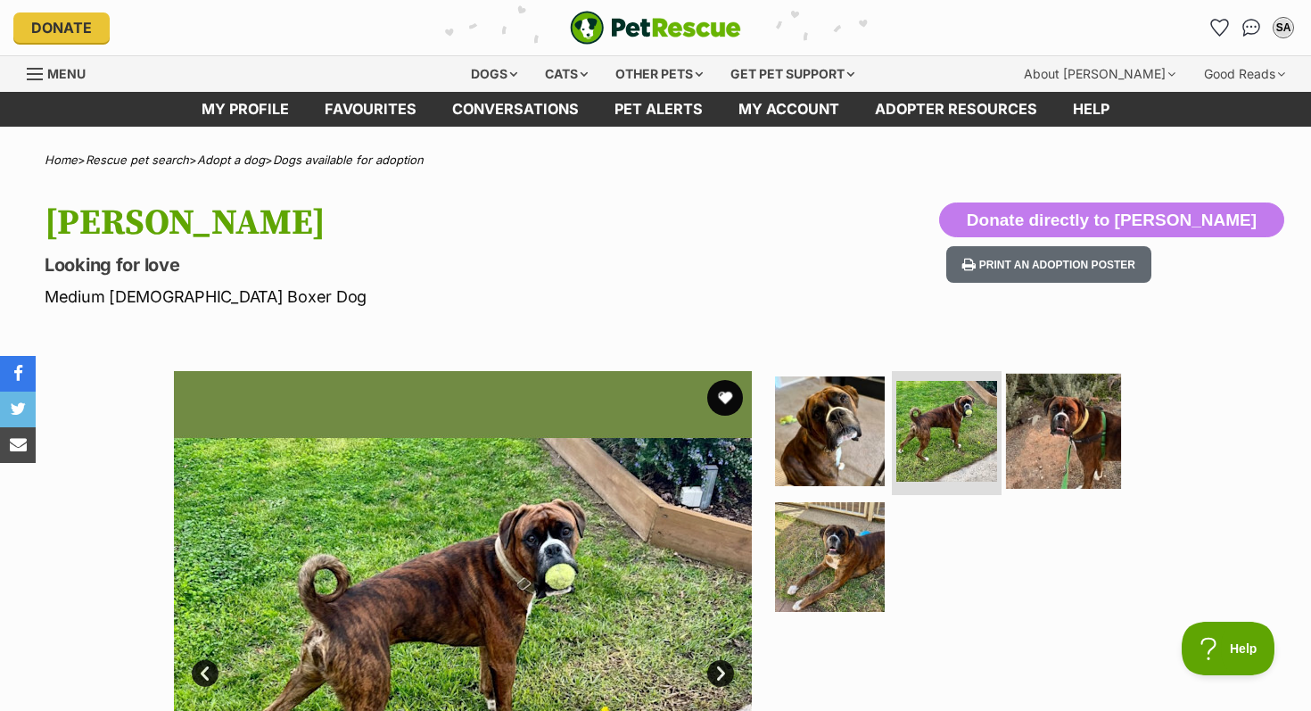
click at [1006, 433] on img at bounding box center [1063, 430] width 115 height 115
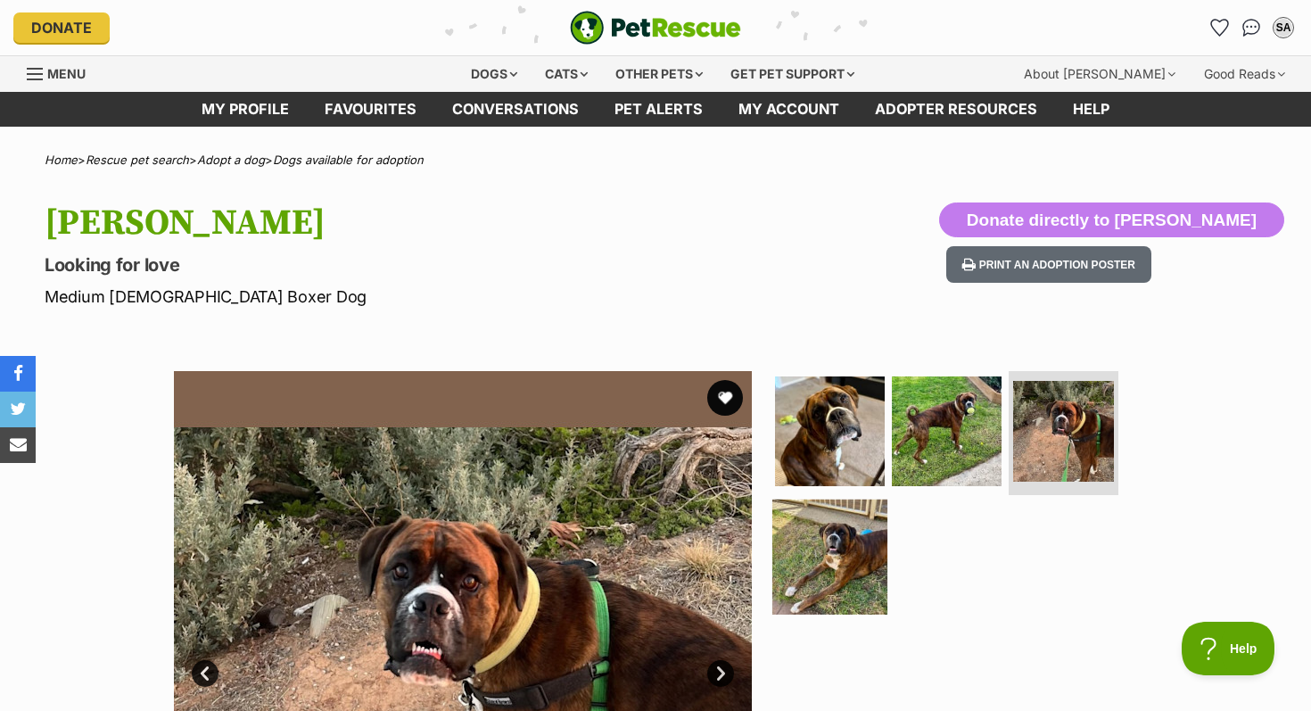
click at [829, 538] on img at bounding box center [829, 557] width 115 height 115
